Goal: Check status: Check status

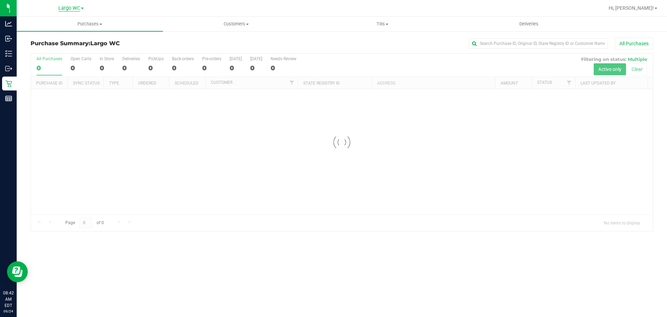
click at [75, 8] on span "Largo WC" at bounding box center [69, 8] width 22 height 6
click at [63, 43] on link "[GEOGRAPHIC_DATA]" at bounding box center [70, 42] width 101 height 9
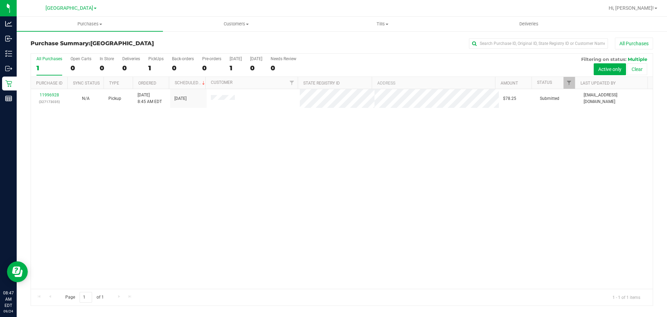
click at [284, 179] on div "11996928 (327173035) N/A Pickup [DATE] 8:45 AM EDT 9/24/2025 $78.25 Submitted […" at bounding box center [342, 188] width 622 height 199
click at [349, 211] on div "11996928 (327173035) N/A Pickup [DATE] 8:45 AM EDT 9/24/2025 $78.25 Submitted […" at bounding box center [342, 188] width 622 height 199
drag, startPoint x: 264, startPoint y: 196, endPoint x: 207, endPoint y: 280, distance: 101.6
click at [264, 197] on div "11996928 (327173035) N/A Pickup [DATE] 8:45 AM EDT 9/24/2025 $78.25 Submitted […" at bounding box center [342, 188] width 622 height 199
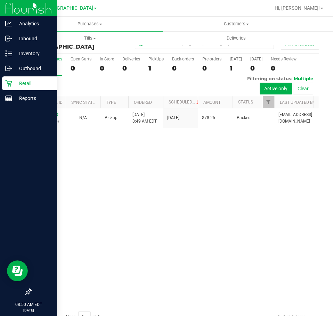
click at [17, 85] on p "Retail" at bounding box center [33, 83] width 42 height 8
click at [17, 96] on p "Reports" at bounding box center [33, 98] width 42 height 8
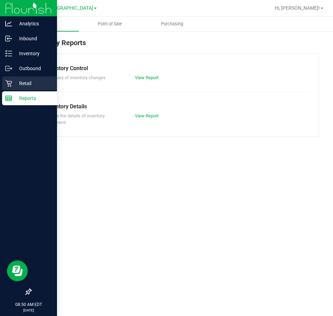
click at [31, 81] on p "Retail" at bounding box center [33, 83] width 42 height 8
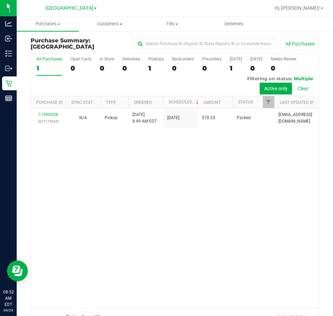
click at [80, 209] on div "11996928 (327173035) N/A Pickup [DATE] 8:49 AM EDT 9/24/2025 $78.25 Packed [EMA…" at bounding box center [175, 207] width 288 height 199
click at [183, 187] on div "11996928 (327173035) N/A Pickup [DATE] 8:49 AM EDT 9/24/2025 $78.25 Packed [EMA…" at bounding box center [175, 207] width 288 height 199
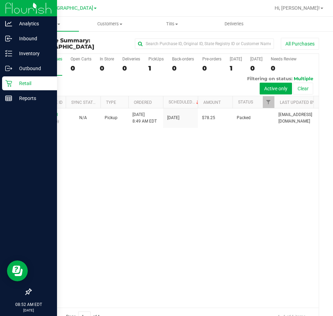
click at [14, 89] on div "Retail" at bounding box center [29, 83] width 55 height 14
click at [24, 98] on p "Reports" at bounding box center [33, 98] width 42 height 8
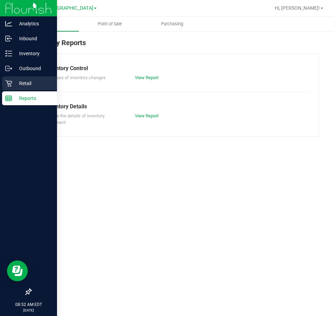
click at [30, 83] on p "Retail" at bounding box center [33, 83] width 42 height 8
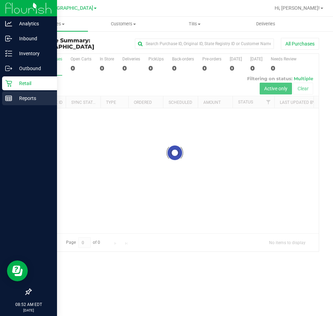
click at [6, 102] on div "Reports" at bounding box center [29, 98] width 55 height 14
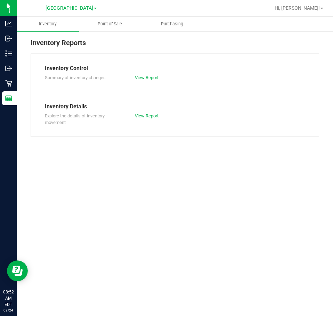
click at [109, 17] on link "Point of Sale" at bounding box center [110, 24] width 62 height 15
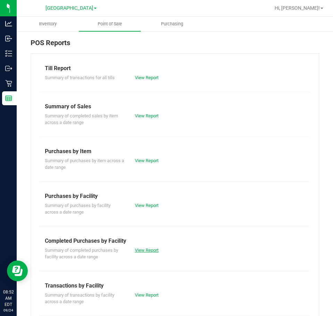
click at [139, 251] on link "View Report" at bounding box center [147, 250] width 24 height 5
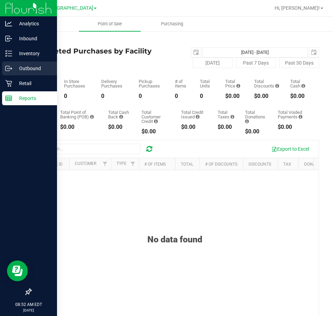
click at [18, 75] on link "Outbound" at bounding box center [28, 69] width 57 height 15
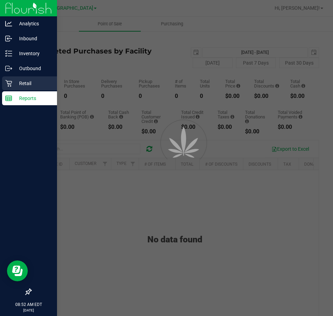
click at [20, 82] on p "Retail" at bounding box center [33, 83] width 42 height 8
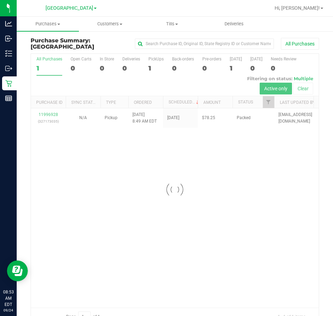
click at [166, 226] on div at bounding box center [175, 190] width 288 height 272
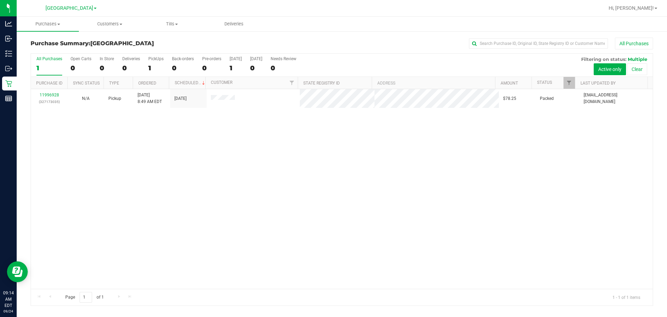
click at [294, 201] on div "11996928 (327173035) N/A Pickup [DATE] 8:49 AM EDT 9/24/2025 $78.25 Packed [EMA…" at bounding box center [342, 188] width 622 height 199
click at [192, 225] on div "11996928 (327173035) N/A Pickup [DATE] 8:49 AM EDT 9/24/2025 $78.25 Packed [EMA…" at bounding box center [342, 188] width 622 height 199
click at [322, 157] on div "11996928 (327173035) N/A Pickup [DATE] 8:49 AM EDT 9/24/2025 $78.25 Packed [EMA…" at bounding box center [342, 188] width 622 height 199
click at [237, 240] on div "11996928 (327173035) N/A Pickup [DATE] 8:49 AM EDT 9/24/2025 $78.25 Packed [EMA…" at bounding box center [342, 188] width 622 height 199
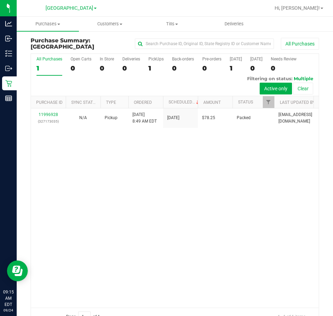
click at [286, 219] on div "11996928 (327173035) N/A Pickup [DATE] 8:49 AM EDT 9/24/2025 $78.25 Packed [EMA…" at bounding box center [175, 207] width 288 height 199
click at [287, 229] on div "11996928 (327173035) N/A Pickup [DATE] 8:49 AM EDT 9/24/2025 $78.25 Packed [EMA…" at bounding box center [175, 207] width 288 height 199
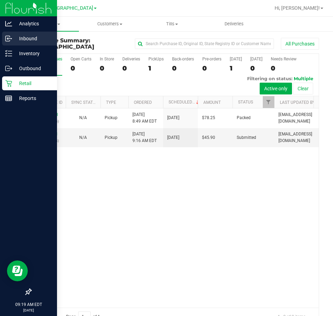
click at [17, 42] on p "Inbound" at bounding box center [33, 38] width 42 height 8
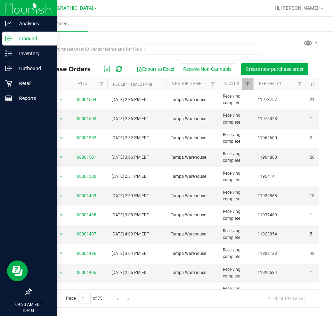
click at [213, 34] on div "Purchase Orders Export to Excel Receive Non-Cannabis Create new purchase order …" at bounding box center [175, 173] width 316 height 284
click at [3, 87] on div "Retail" at bounding box center [29, 83] width 55 height 14
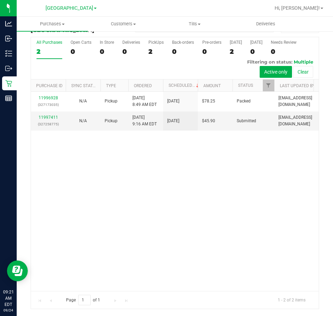
click at [221, 254] on div "11996928 (327173035) N/A Pickup [DATE] 8:49 AM EDT 9/24/2025 $78.25 Packed [EMA…" at bounding box center [175, 191] width 288 height 199
click at [248, 186] on div "11996928 (327173035) N/A Pickup [DATE] 8:49 AM EDT 9/24/2025 $78.25 Packed [EMA…" at bounding box center [175, 191] width 288 height 199
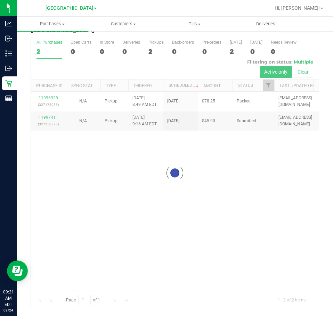
click at [243, 159] on div at bounding box center [175, 173] width 288 height 272
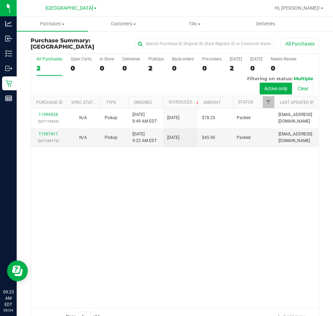
click at [226, 208] on div "11996928 (327173035) N/A Pickup [DATE] 8:49 AM EDT 9/24/2025 $78.25 Packed [EMA…" at bounding box center [175, 207] width 288 height 199
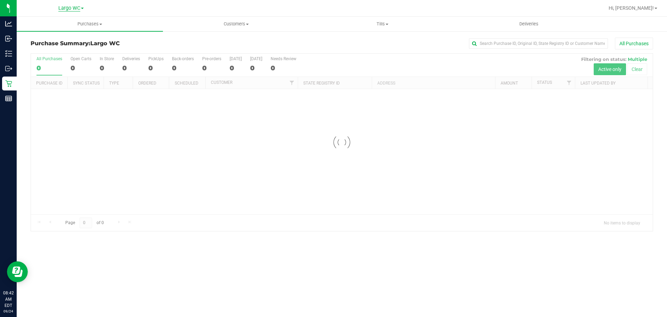
click at [67, 8] on span "Largo WC" at bounding box center [69, 8] width 22 height 6
click at [54, 43] on link "[GEOGRAPHIC_DATA]" at bounding box center [70, 42] width 101 height 9
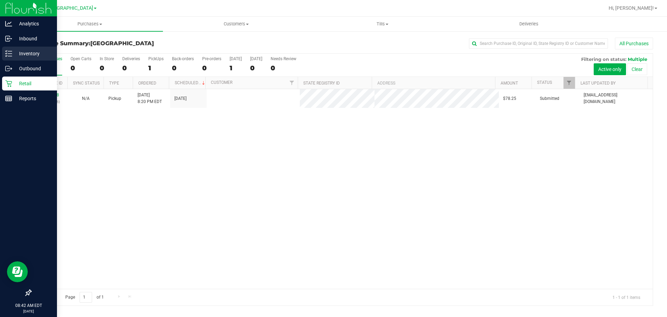
click at [13, 56] on p "Inventory" at bounding box center [33, 53] width 42 height 8
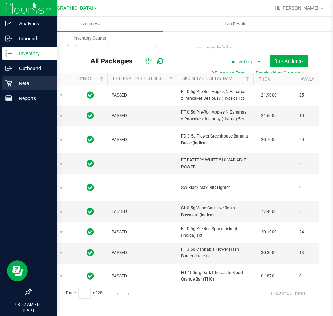
click at [11, 89] on div "Retail" at bounding box center [29, 83] width 55 height 14
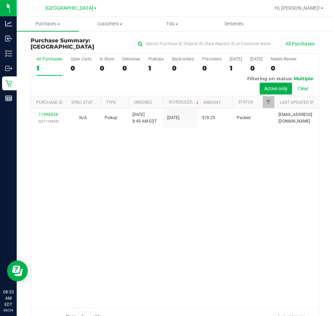
click at [115, 156] on div "11996928 (327173035) N/A Pickup [DATE] 8:49 AM EDT 9/24/2025 $78.25 Packed [EMA…" at bounding box center [175, 207] width 288 height 199
click at [235, 165] on div "11996928 (327173035) N/A Pickup [DATE] 8:49 AM EDT 9/24/2025 $78.25 Packed [EMA…" at bounding box center [175, 207] width 288 height 199
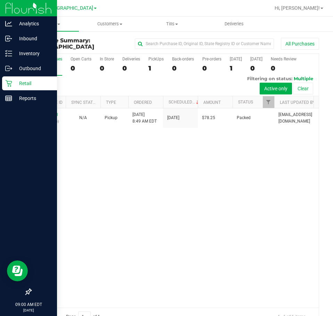
click at [11, 85] on icon at bounding box center [8, 83] width 7 height 7
click at [34, 93] on div "Reports" at bounding box center [29, 98] width 55 height 14
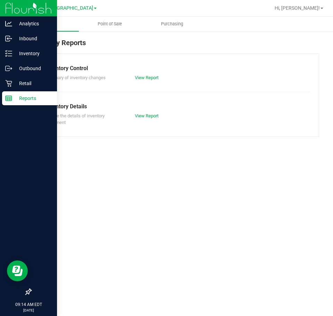
click at [240, 173] on div "Inventory Point of Sale Purchasing Inventory Reports Inventory Control Summary …" at bounding box center [175, 167] width 316 height 300
click at [11, 88] on div "Retail" at bounding box center [29, 83] width 55 height 14
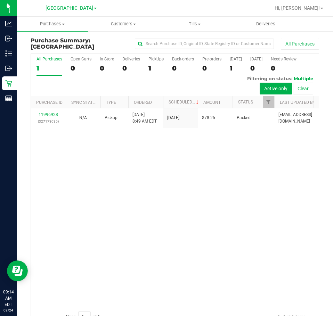
click at [178, 201] on div "11996928 (327173035) N/A Pickup [DATE] 8:49 AM EDT 9/24/2025 $78.25 Packed [EMA…" at bounding box center [175, 207] width 288 height 199
click at [186, 186] on div "11996928 (327173035) N/A Pickup [DATE] 8:49 AM EDT 9/24/2025 $78.25 Packed [EMA…" at bounding box center [175, 207] width 288 height 199
drag, startPoint x: 196, startPoint y: 206, endPoint x: 156, endPoint y: 198, distance: 40.9
click at [194, 206] on div "11996928 (327173035) N/A Pickup [DATE] 8:49 AM EDT 9/24/2025 $78.25 Packed [EMA…" at bounding box center [175, 207] width 288 height 199
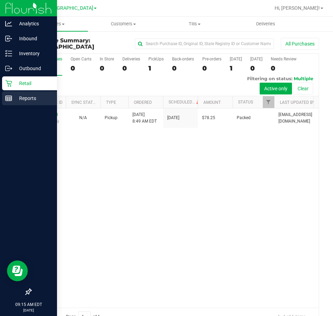
click at [6, 96] on icon at bounding box center [8, 98] width 7 height 7
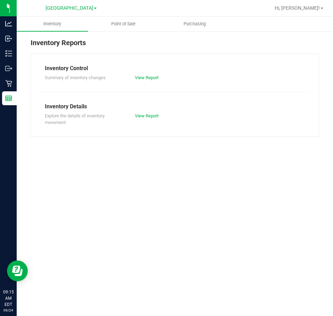
click at [157, 204] on div "Inventory Point of Sale Purchasing Inventory Reports Inventory Control Summary …" at bounding box center [175, 167] width 316 height 300
click at [118, 212] on div "Inventory Point of Sale Purchasing Inventory Reports Inventory Control Summary …" at bounding box center [175, 167] width 316 height 300
click at [136, 27] on uib-tab-heading "Point of Sale" at bounding box center [123, 24] width 71 height 14
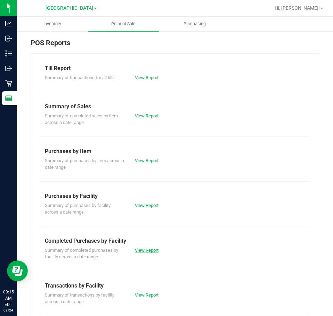
click at [135, 250] on link "View Report" at bounding box center [147, 250] width 24 height 5
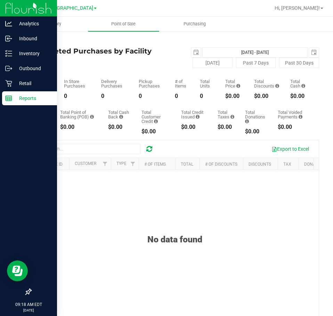
click at [11, 96] on rect at bounding box center [9, 98] width 6 height 5
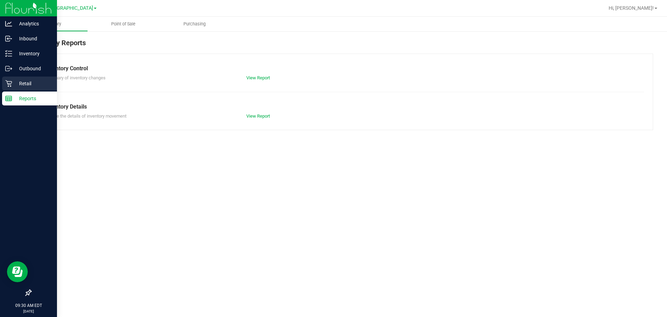
click at [10, 85] on icon at bounding box center [8, 83] width 7 height 7
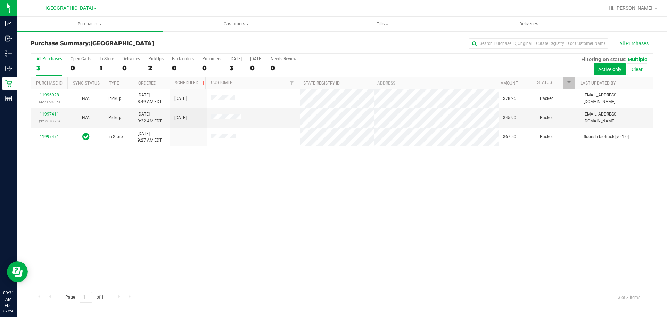
click at [472, 233] on div "11996928 (327173035) N/A Pickup 9/24/2025 8:49 AM EDT 9/24/2025 $78.25 Packed a…" at bounding box center [342, 188] width 622 height 199
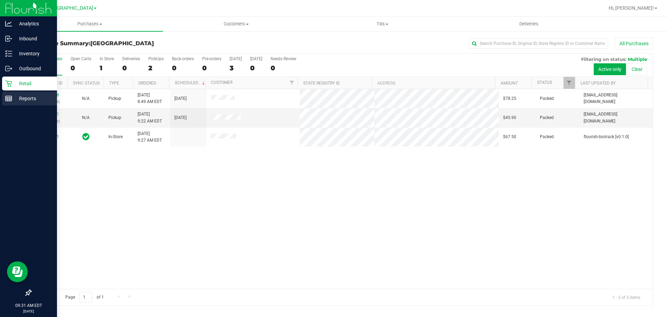
click at [9, 100] on line at bounding box center [9, 100] width 6 height 0
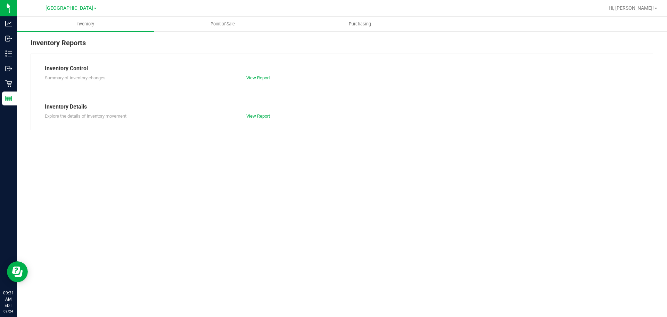
click at [565, 212] on div "Inventory Point of Sale Purchasing Inventory Reports Inventory Control Summary …" at bounding box center [342, 167] width 651 height 300
click at [273, 161] on div "Inventory Point of Sale Purchasing Inventory Reports Inventory Control Summary …" at bounding box center [342, 167] width 651 height 300
click at [222, 27] on span "Point of Sale" at bounding box center [222, 24] width 43 height 6
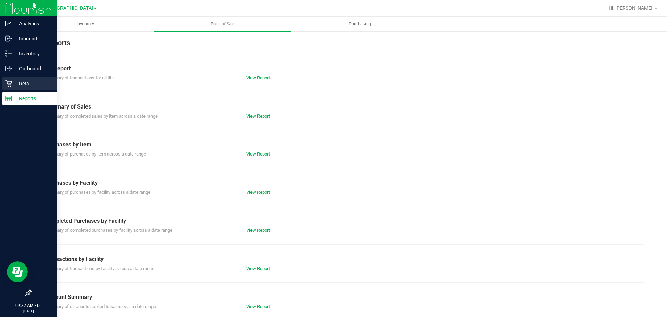
click at [13, 87] on p "Retail" at bounding box center [33, 83] width 42 height 8
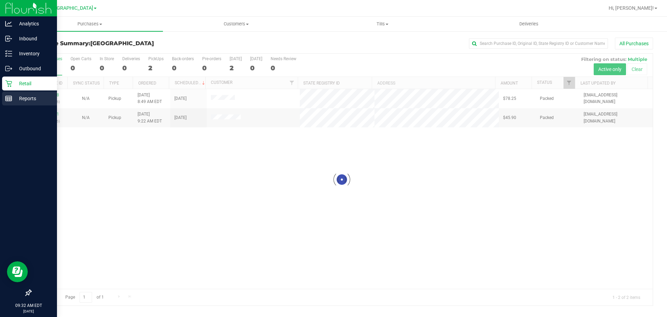
click at [12, 98] on rect at bounding box center [9, 98] width 6 height 5
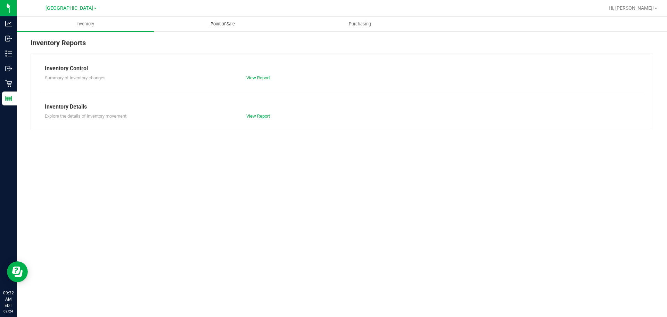
click at [219, 28] on uib-tab-heading "Point of Sale" at bounding box center [222, 24] width 137 height 14
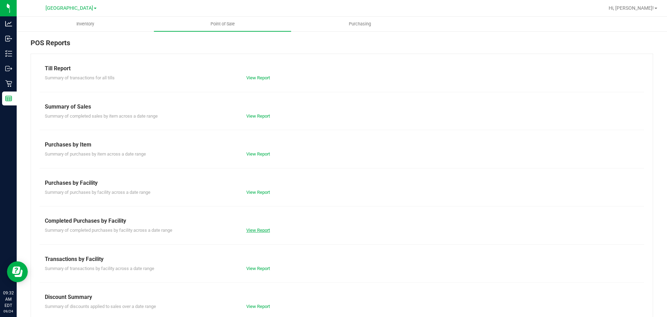
click at [260, 230] on link "View Report" at bounding box center [258, 229] width 24 height 5
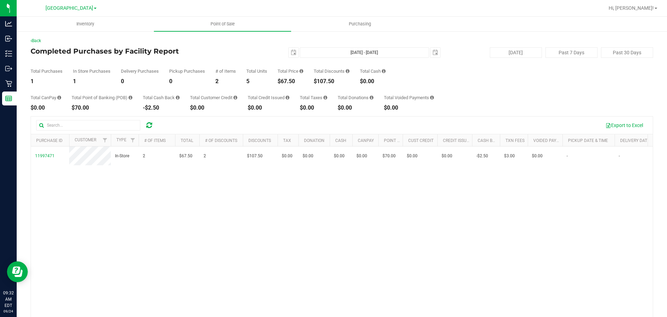
click at [238, 203] on div "11997471 In-Store 2 $67.50 2 $107.50 $0.00 $0.00 $0.00 $0.00 $0.00 $0.00 $0.00 …" at bounding box center [342, 245] width 622 height 199
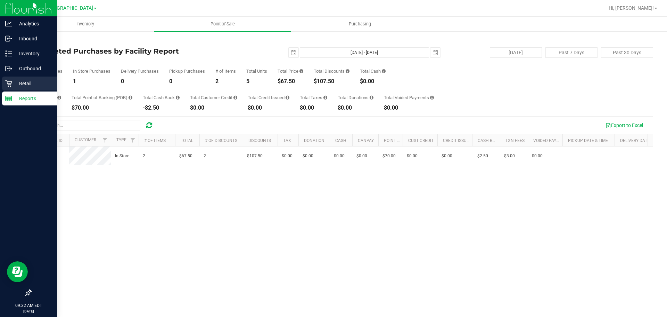
click at [21, 81] on p "Retail" at bounding box center [33, 83] width 42 height 8
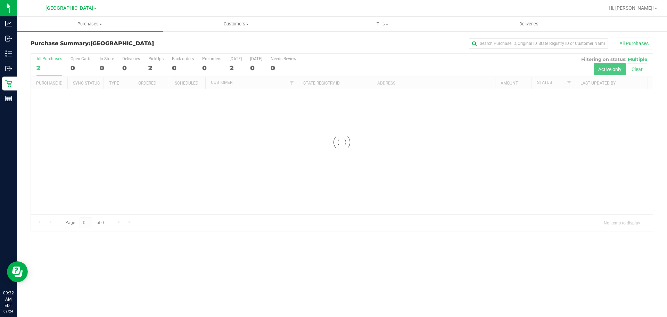
click at [486, 171] on div at bounding box center [342, 142] width 622 height 177
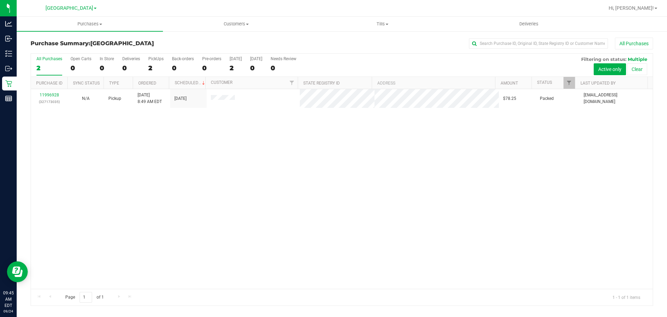
click at [508, 178] on div "11996928 (327173035) N/A Pickup [DATE] 8:49 AM EDT 9/24/2025 $78.25 Packed [EMA…" at bounding box center [342, 188] width 622 height 199
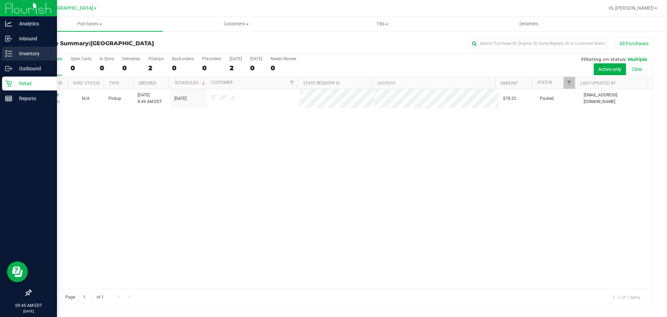
click at [1, 50] on link "Inventory" at bounding box center [28, 54] width 57 height 15
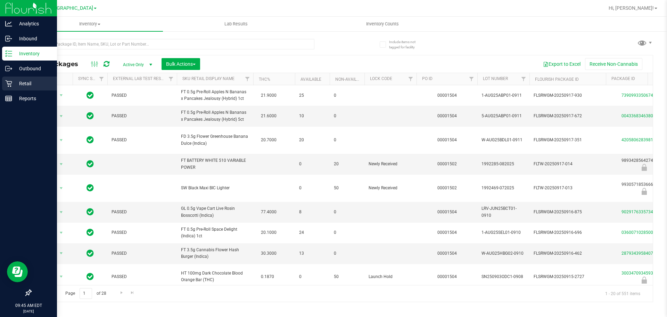
click at [2, 80] on div "Retail" at bounding box center [29, 83] width 55 height 14
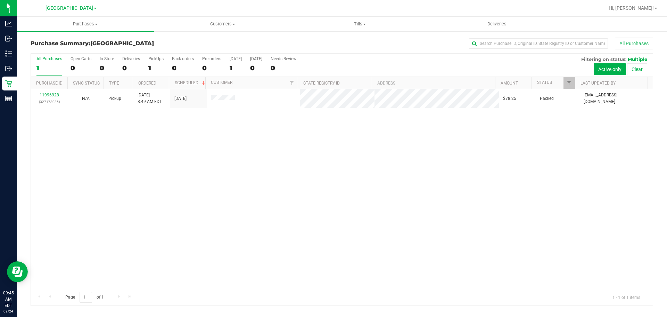
click at [434, 166] on div "11996928 (327173035) N/A Pickup [DATE] 8:49 AM EDT 9/24/2025 $78.25 Packed [EMA…" at bounding box center [342, 188] width 622 height 199
